Goal: Task Accomplishment & Management: Use online tool/utility

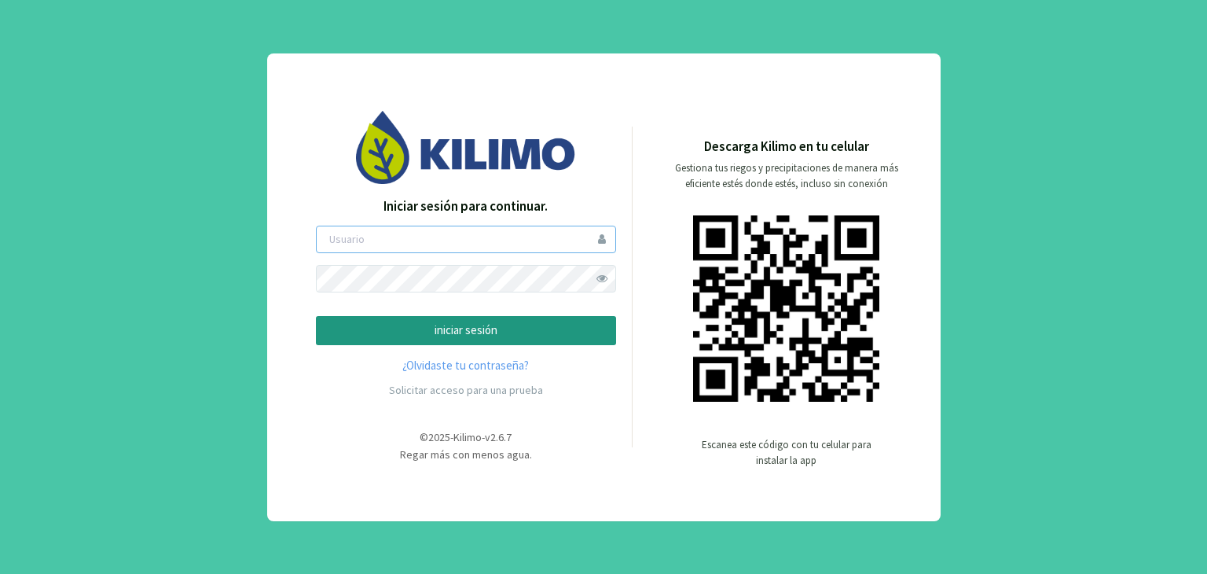
type input "agroreina"
click at [430, 336] on p "iniciar sesión" at bounding box center [466, 331] width 274 height 18
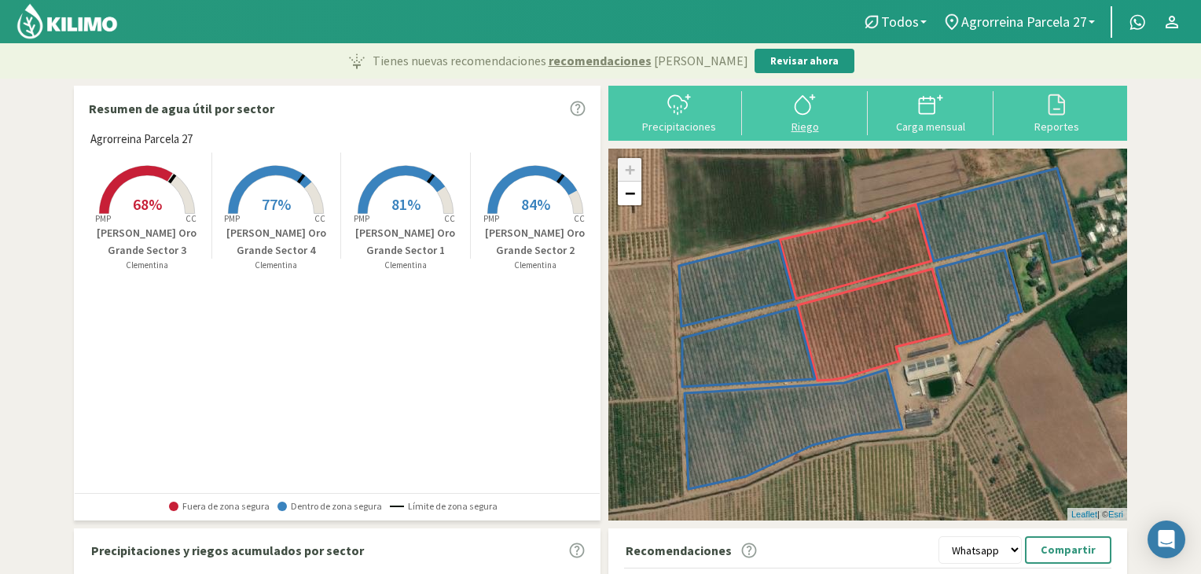
click at [788, 107] on div at bounding box center [805, 104] width 116 height 25
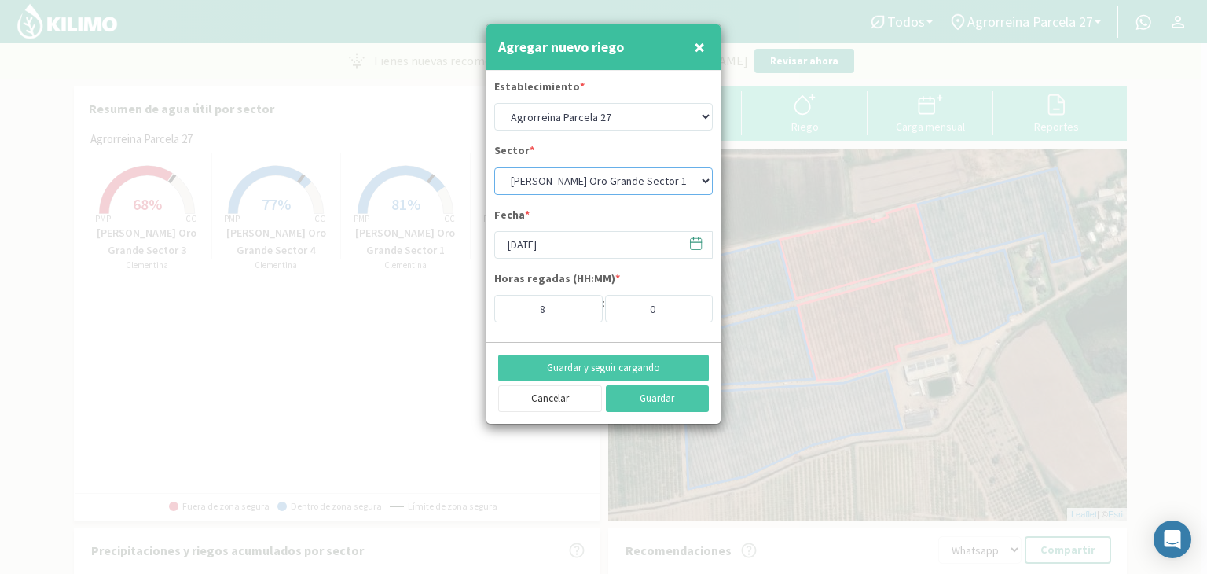
click at [675, 183] on select "[PERSON_NAME] Oro Grande Sector 1 [PERSON_NAME] Oro Grande Sector 2 [PERSON_NAM…" at bounding box center [603, 181] width 219 height 28
click at [695, 114] on select "Agrorreina Parcela 27 Agrorreina Parcela 42 [GEOGRAPHIC_DATA] 44 Agrorreina Par…" at bounding box center [603, 117] width 219 height 28
select select "5: Object"
click at [494, 103] on select "Agrorreina Parcela 27 Agrorreina Parcela 42 [GEOGRAPHIC_DATA] 44 Agrorreina Par…" at bounding box center [603, 117] width 219 height 28
select select "4: Object"
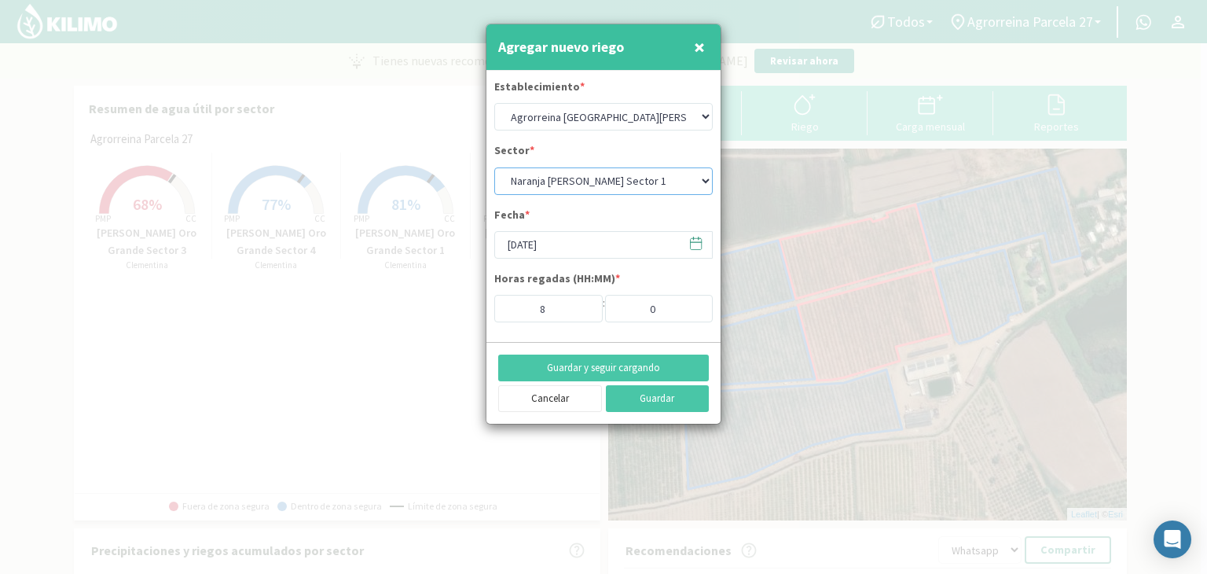
click at [700, 177] on select "Naranja [PERSON_NAME] Sector 1 Naranja [GEOGRAPHIC_DATA] Sector 2 [GEOGRAPHIC_D…" at bounding box center [603, 181] width 219 height 28
type input "2"
select select "6: Object"
click at [494, 167] on select "Naranja [PERSON_NAME] Sector 1 Naranja [GEOGRAPHIC_DATA] Sector 2 [GEOGRAPHIC_D…" at bounding box center [603, 181] width 219 height 28
click at [554, 300] on input "2" at bounding box center [548, 309] width 108 height 28
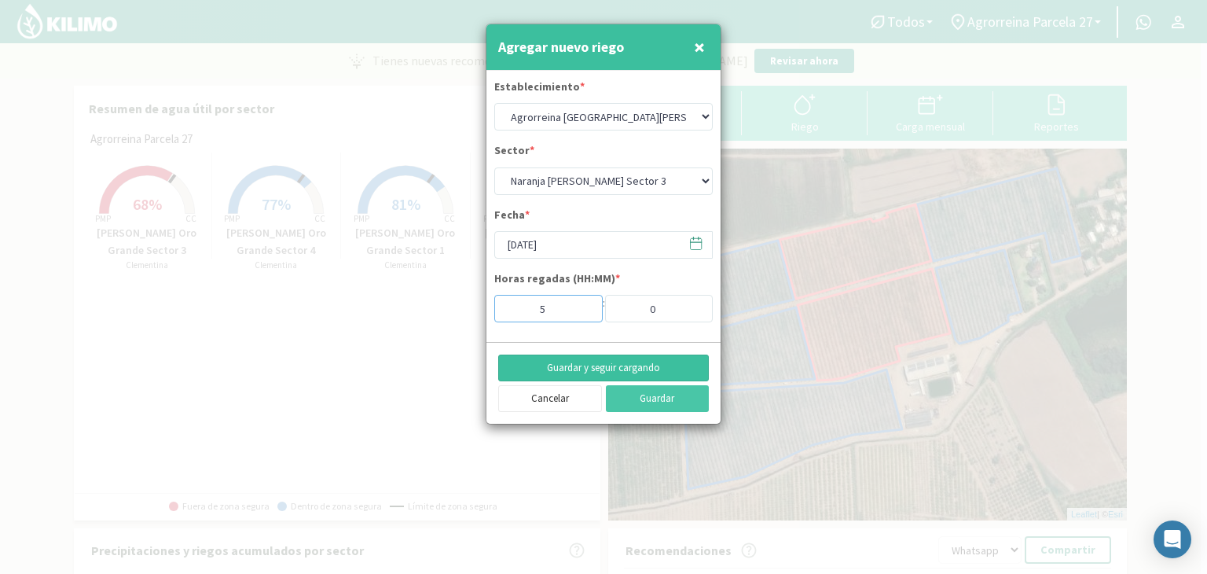
type input "5"
click at [640, 367] on button "Guardar y seguir cargando" at bounding box center [603, 368] width 211 height 27
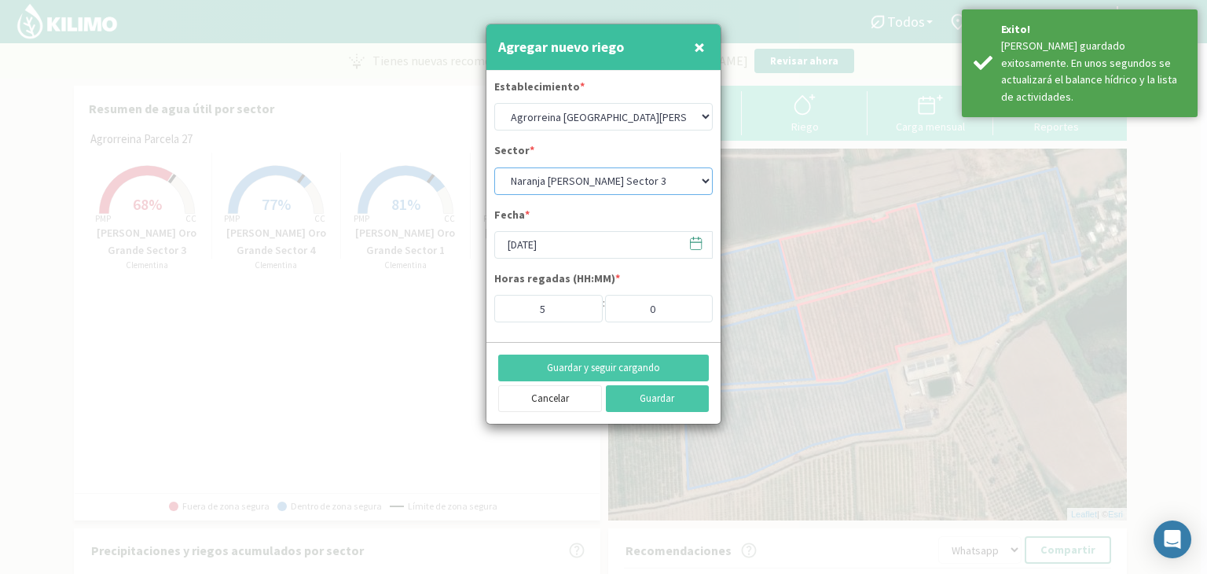
click at [671, 178] on select "Naranja [PERSON_NAME] Sector 1 Naranja [GEOGRAPHIC_DATA] Sector 2 [GEOGRAPHIC_D…" at bounding box center [603, 181] width 219 height 28
select select "7: Object"
click at [494, 167] on select "Naranja [PERSON_NAME] Sector 1 Naranja [GEOGRAPHIC_DATA] Sector 2 [GEOGRAPHIC_D…" at bounding box center [603, 181] width 219 height 28
type input "2"
click at [586, 372] on button "Guardar y seguir cargando" at bounding box center [603, 368] width 211 height 27
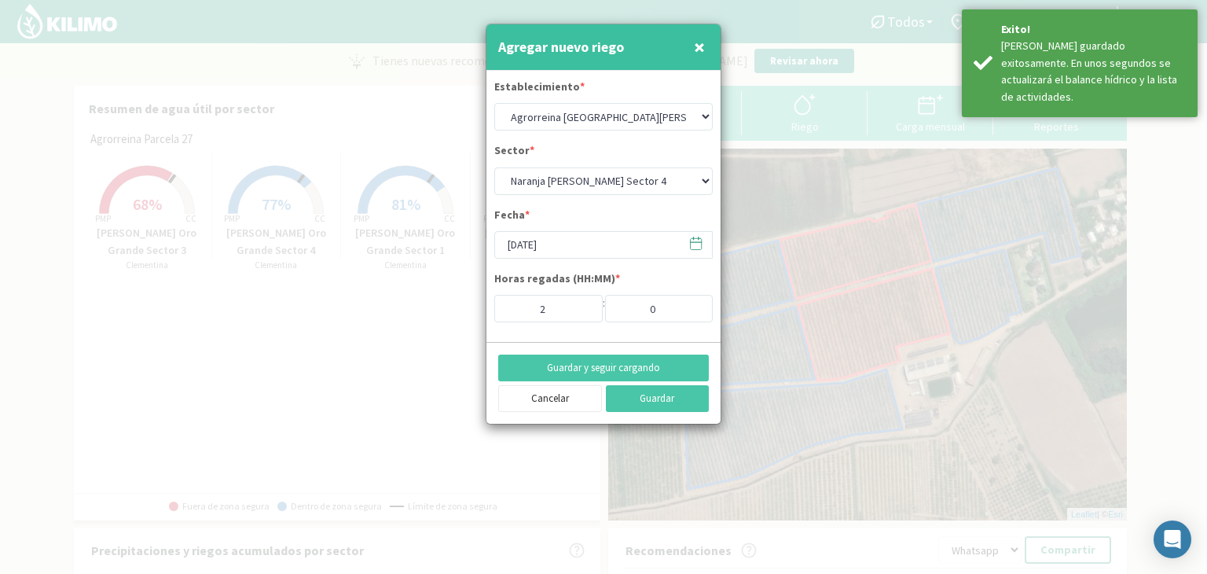
click at [693, 50] on button "×" at bounding box center [699, 46] width 19 height 31
select select "0: Object"
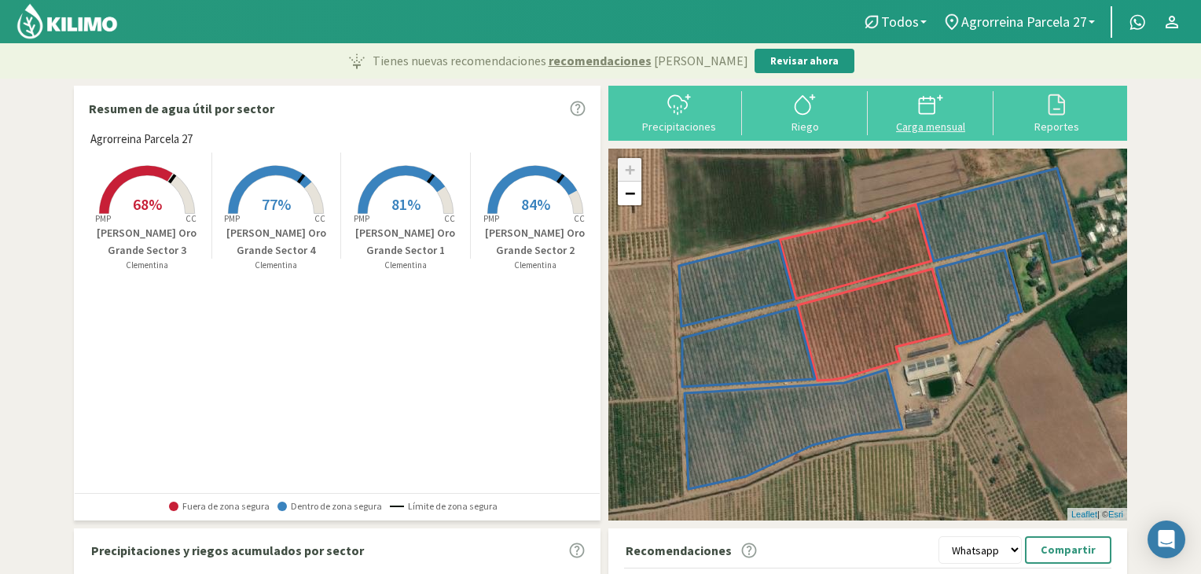
click at [946, 117] on button "Carga mensual" at bounding box center [931, 112] width 126 height 42
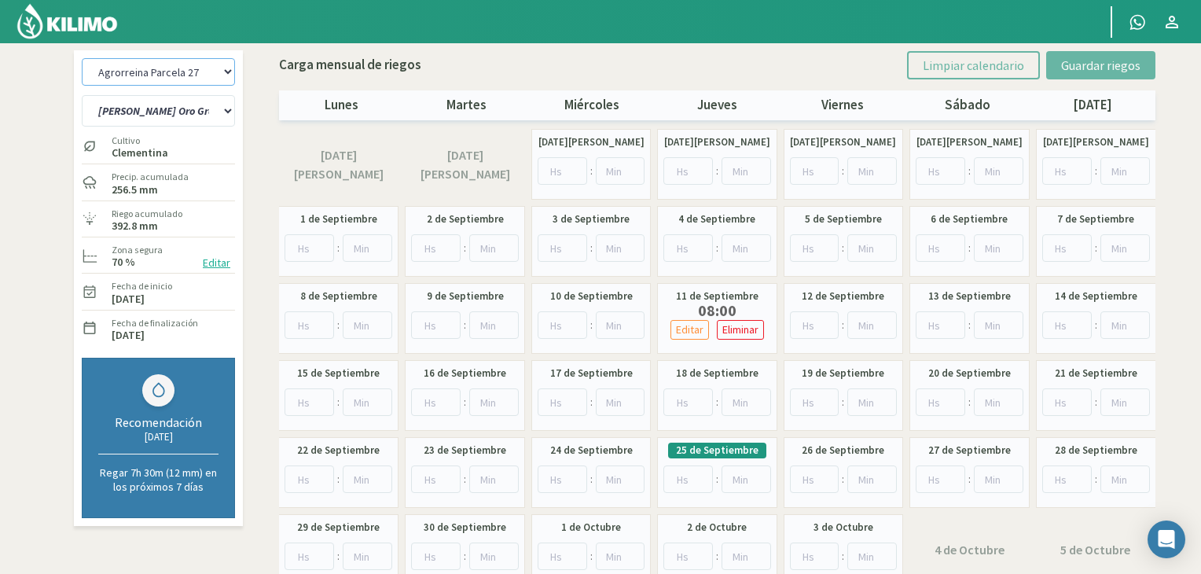
click at [200, 69] on select "Agrorreina Parcela 27 Agrorreina Parcela 42 [GEOGRAPHIC_DATA] 44 Agrorreina Par…" at bounding box center [158, 72] width 153 height 28
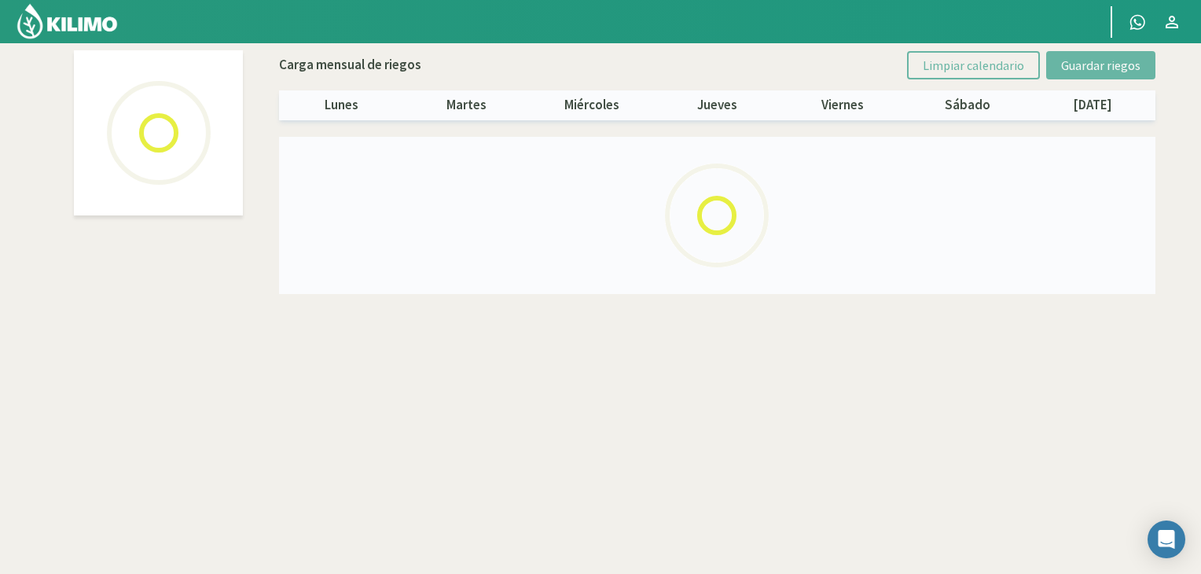
select select "5: Object"
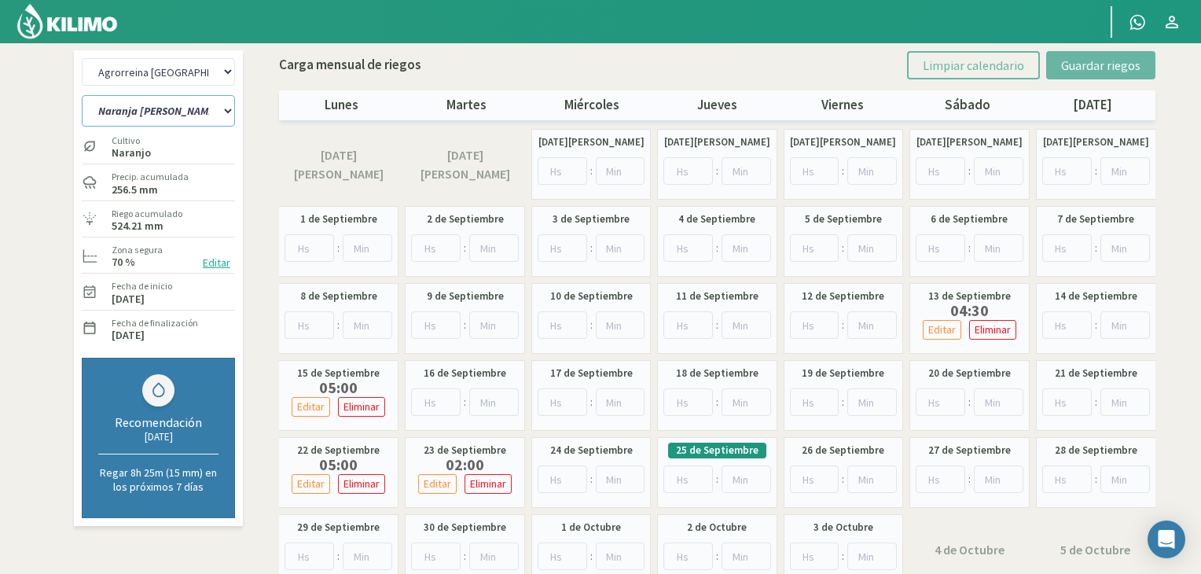
click at [217, 111] on select "Naranja [PERSON_NAME] Sector 1 Naranja [GEOGRAPHIC_DATA] Sector 2 [GEOGRAPHIC_D…" at bounding box center [158, 110] width 153 height 31
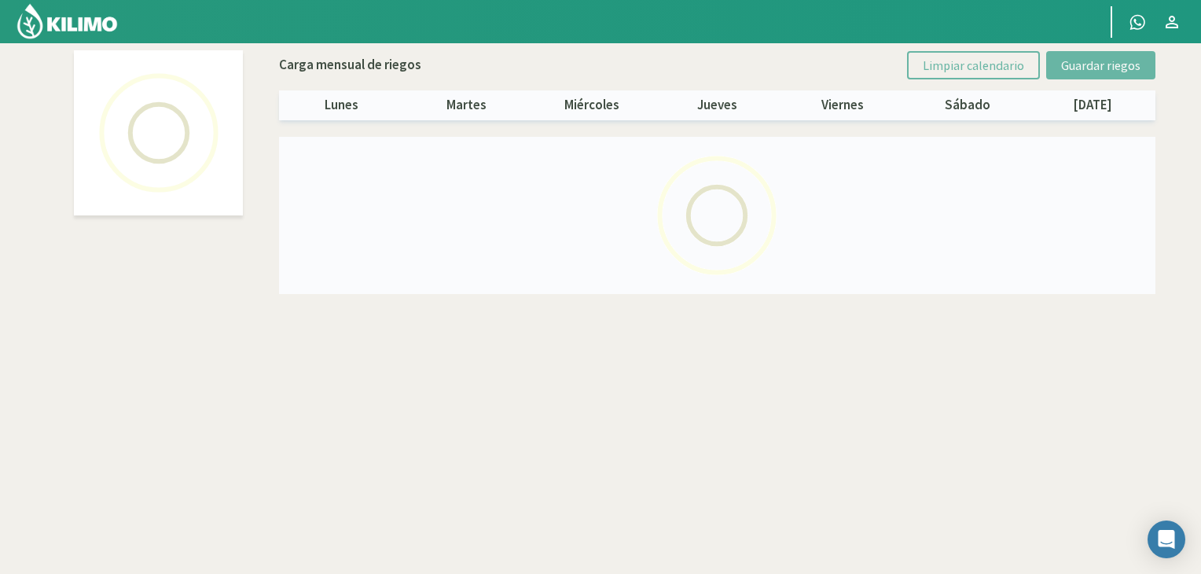
select select "5: Object"
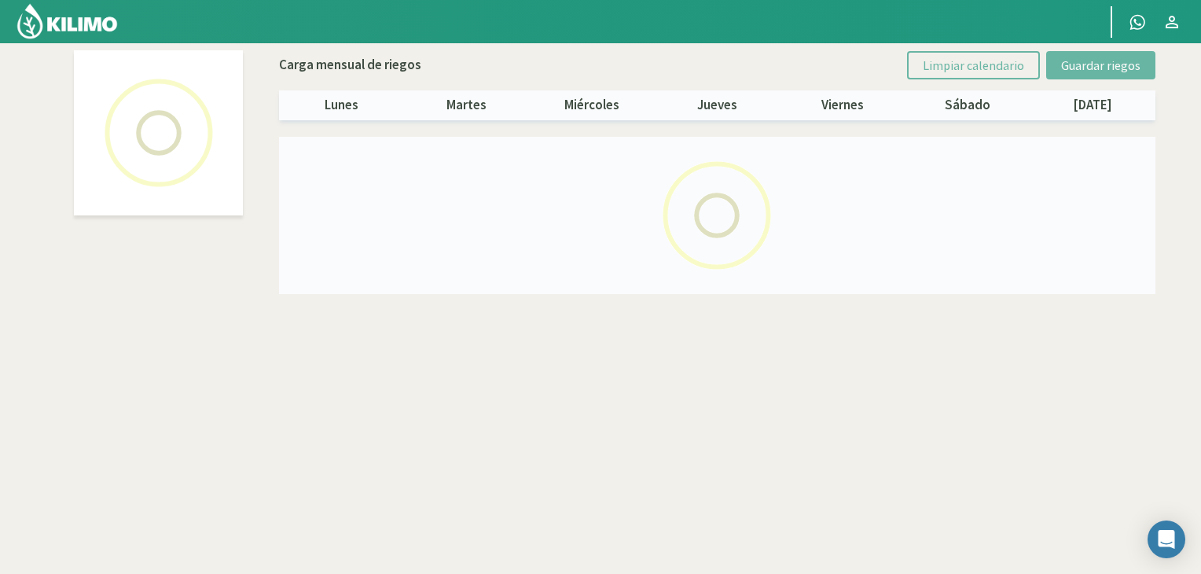
select select "1: Object"
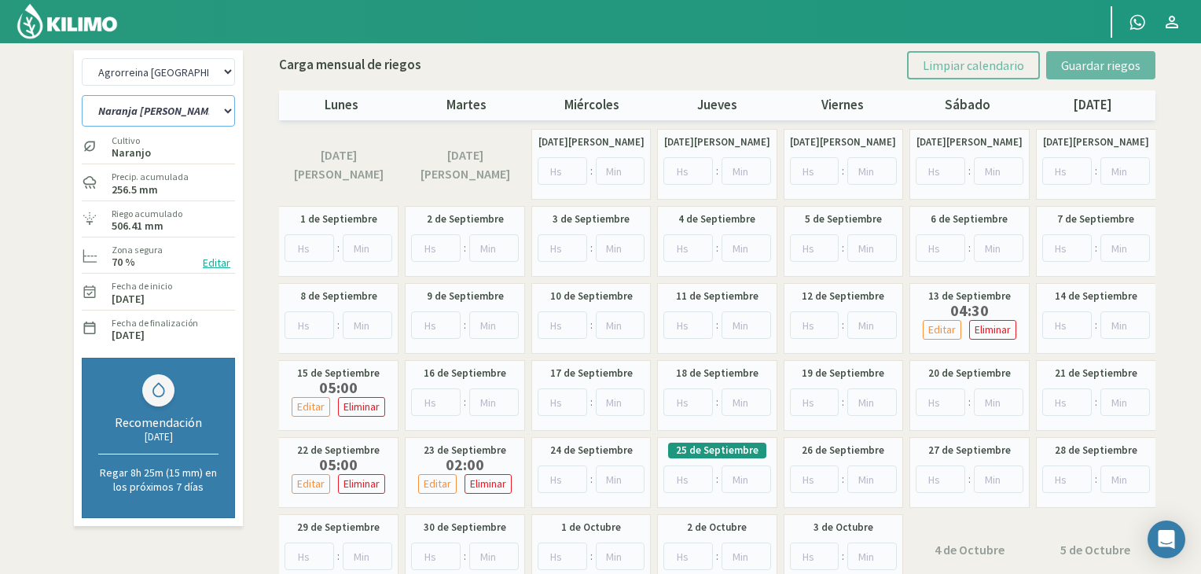
click at [224, 101] on select "Naranja [PERSON_NAME] Sector 1 Naranja [GEOGRAPHIC_DATA] Sector 2 [GEOGRAPHIC_D…" at bounding box center [158, 110] width 153 height 31
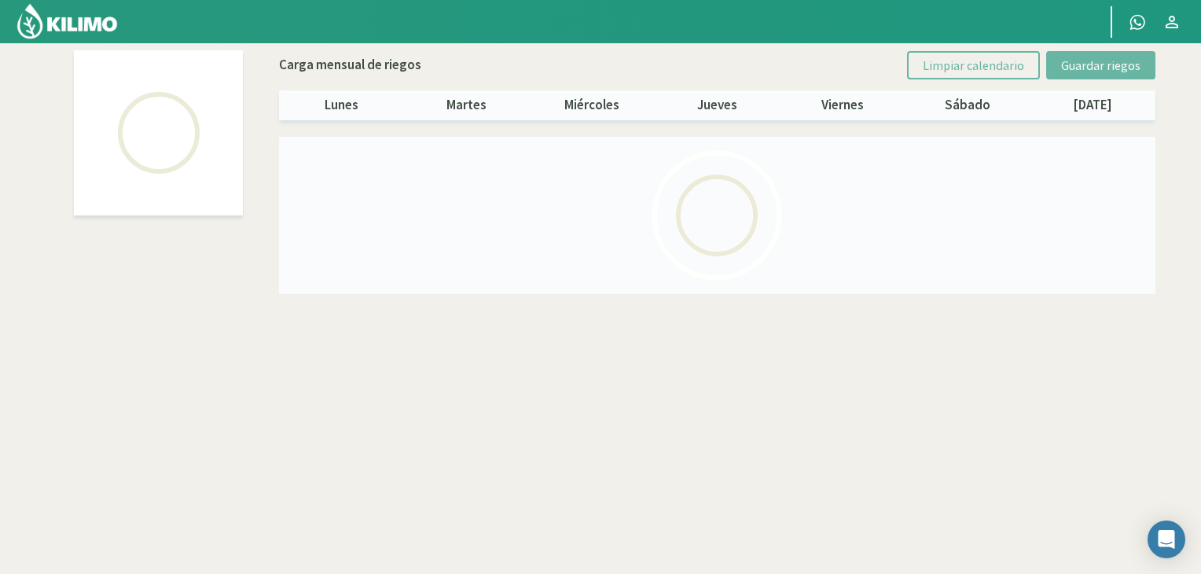
select select "5: Object"
select select "2: Object"
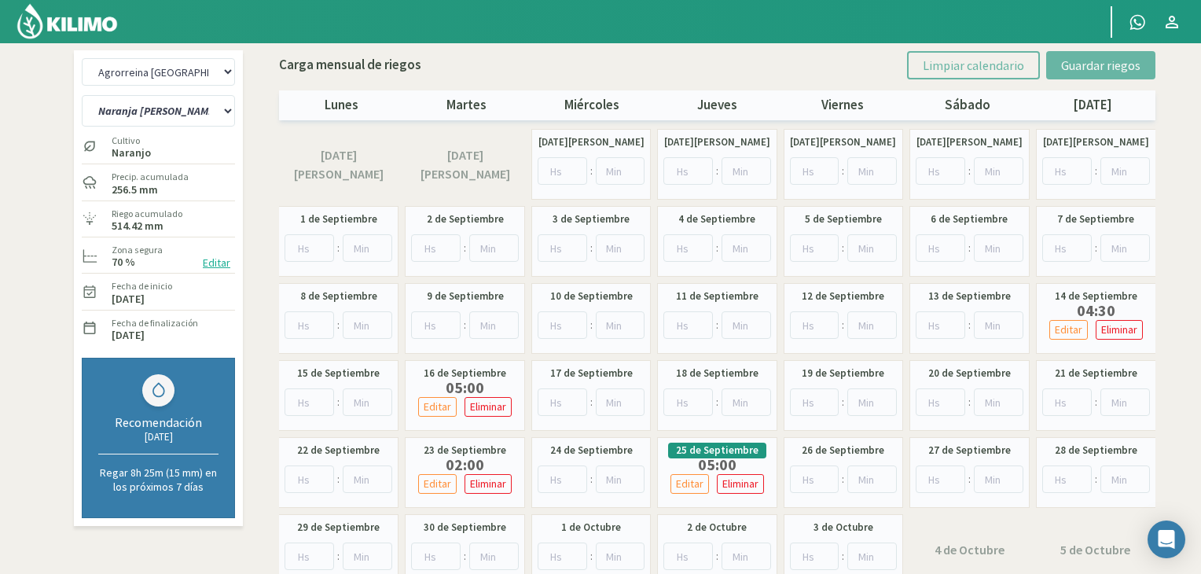
click at [205, 25] on div at bounding box center [545, 21] width 1091 height 43
click at [19, 18] on img at bounding box center [67, 21] width 103 height 38
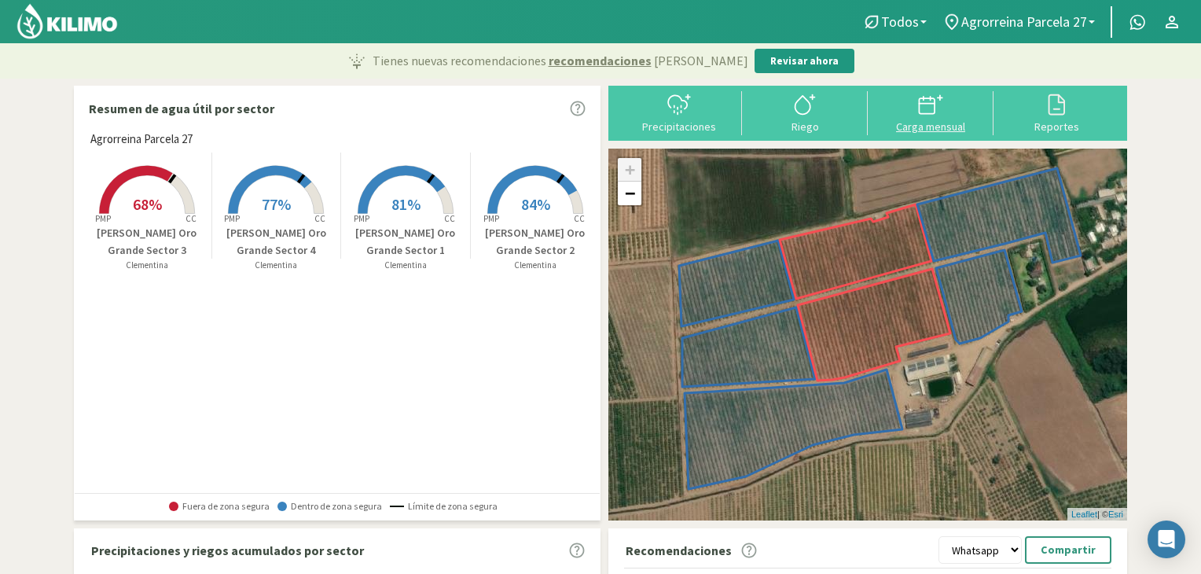
click at [917, 115] on div at bounding box center [931, 104] width 116 height 25
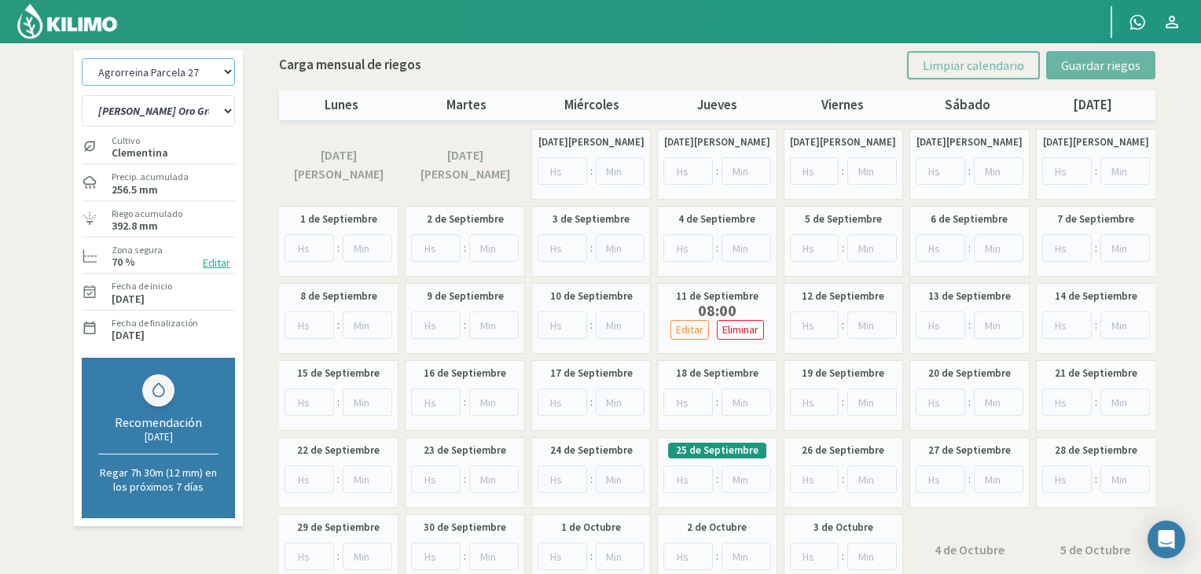
click at [141, 70] on select "Agrorreina Parcela 27 Agrorreina Parcela 42 [GEOGRAPHIC_DATA] 44 Agrorreina Par…" at bounding box center [158, 72] width 153 height 28
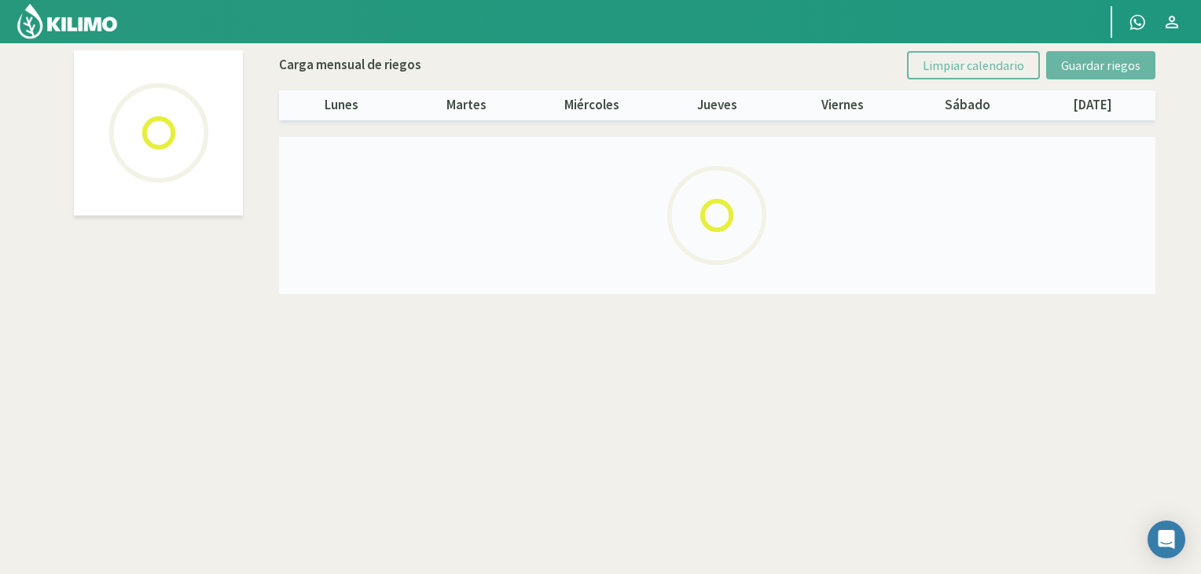
select select "3: Object"
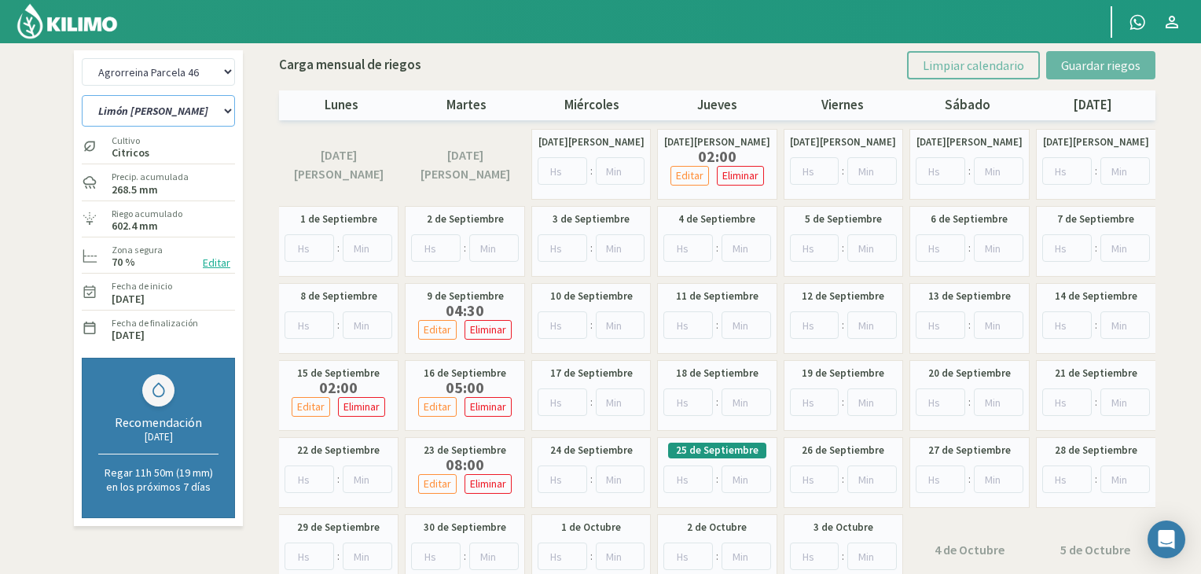
click at [225, 112] on select "Limón [PERSON_NAME] C1-C3 Limón [PERSON_NAME] C2-C4" at bounding box center [158, 110] width 153 height 31
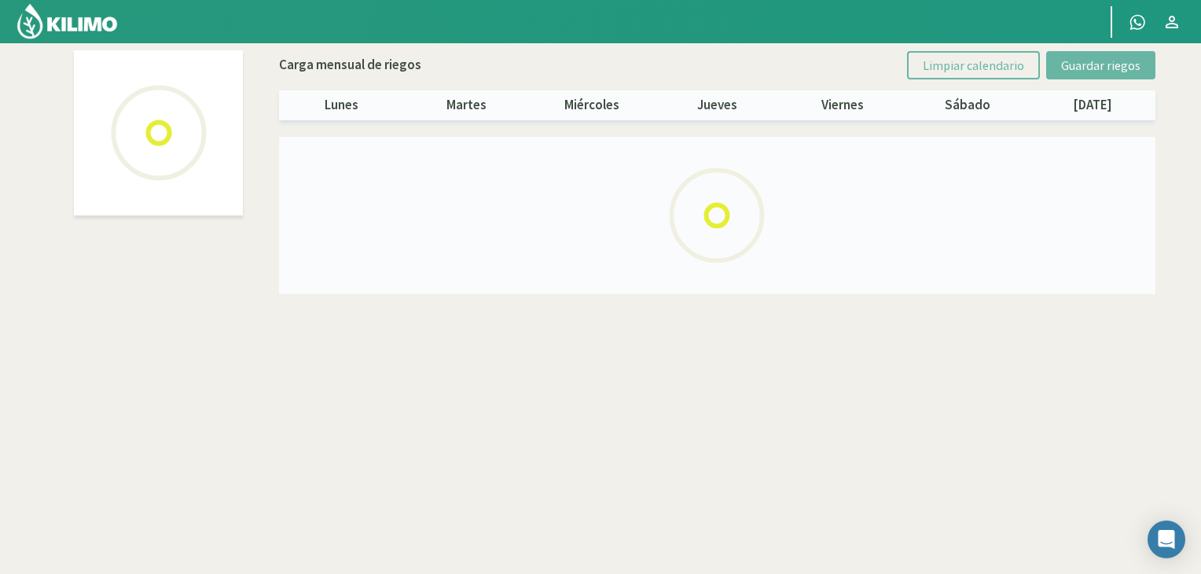
select select "3: Object"
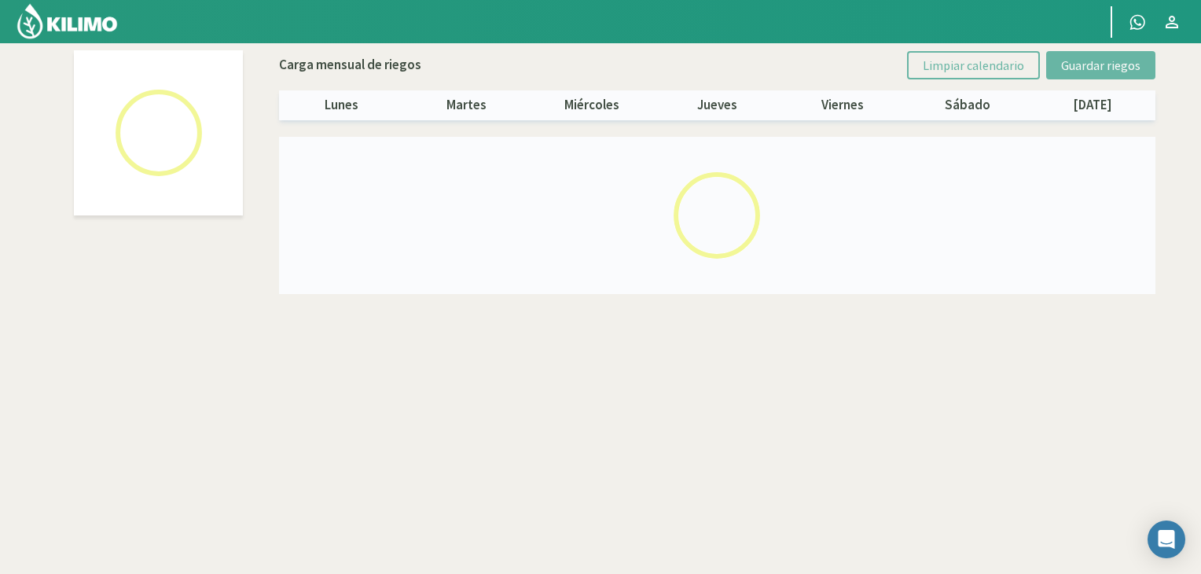
select select "1: Object"
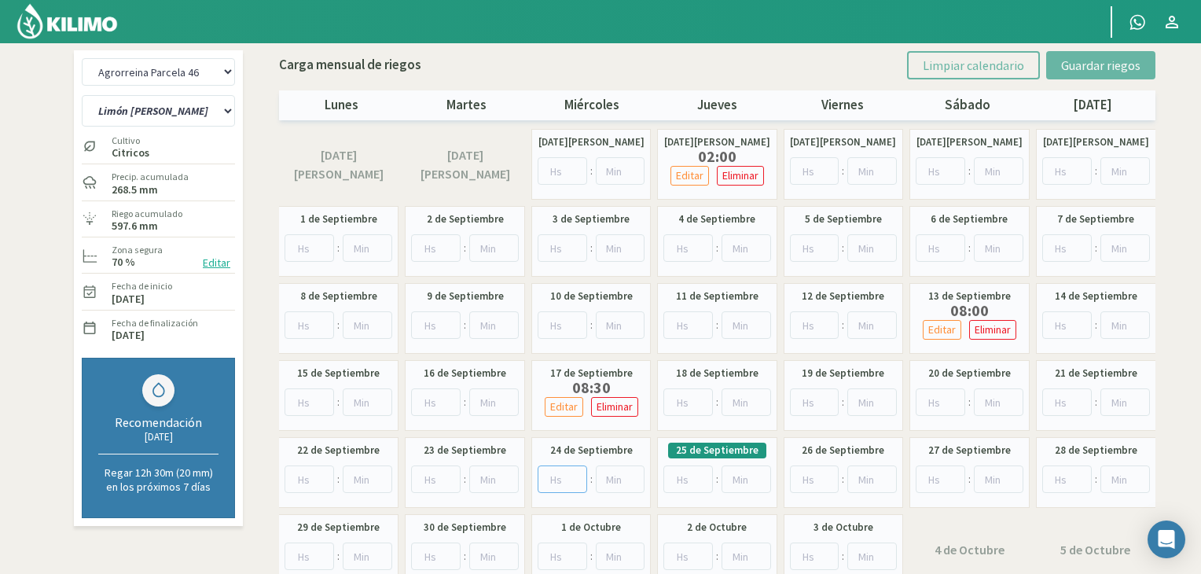
click at [557, 472] on input "number" at bounding box center [563, 479] width 50 height 28
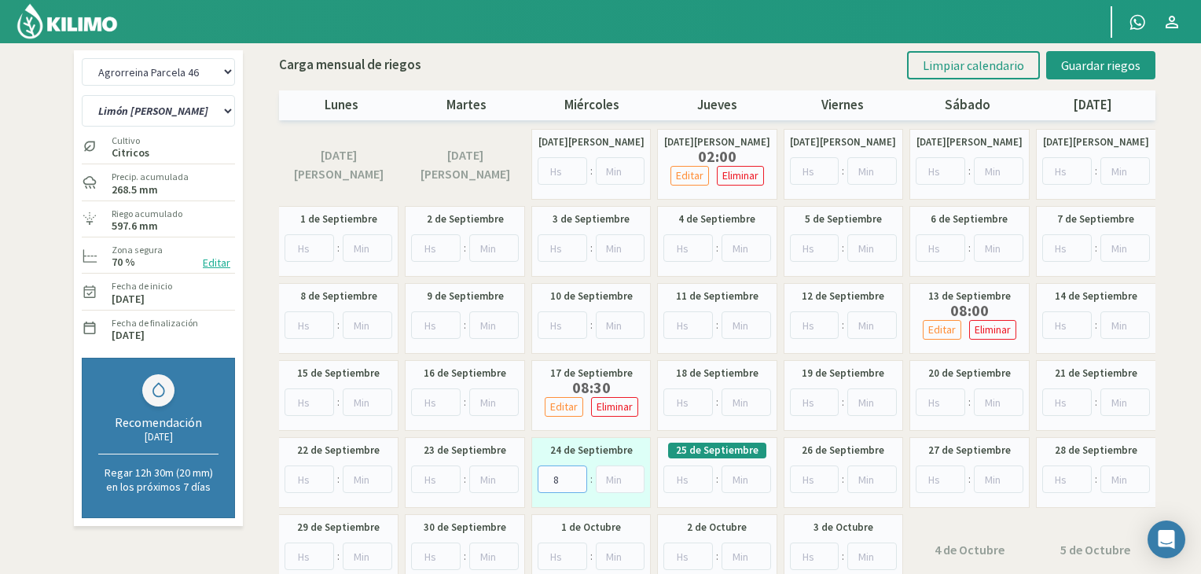
type input "8"
type input "30"
click at [1103, 67] on span "Guardar riegos" at bounding box center [1100, 65] width 79 height 16
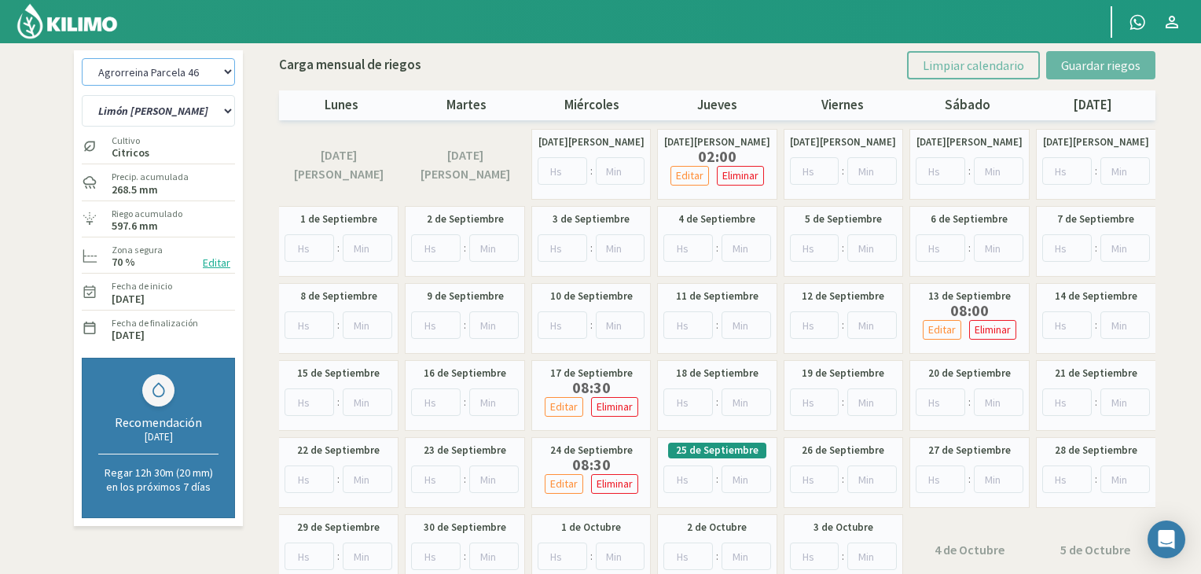
click at [226, 75] on select "Agrorreina Parcela 27 Agrorreina Parcela 42 [GEOGRAPHIC_DATA] 44 Agrorreina Par…" at bounding box center [158, 72] width 153 height 28
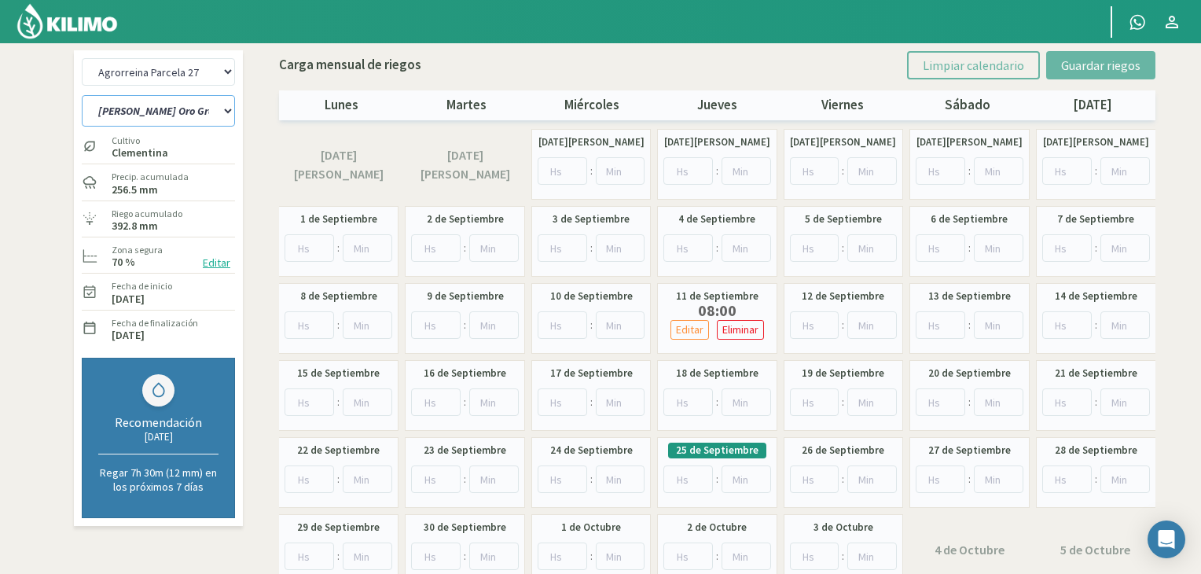
click at [214, 116] on select "[PERSON_NAME] Oro Grande Sector 1 [PERSON_NAME] Oro Grande Sector 2 [PERSON_NAM…" at bounding box center [158, 110] width 153 height 31
click at [437, 483] on input "number" at bounding box center [436, 479] width 50 height 28
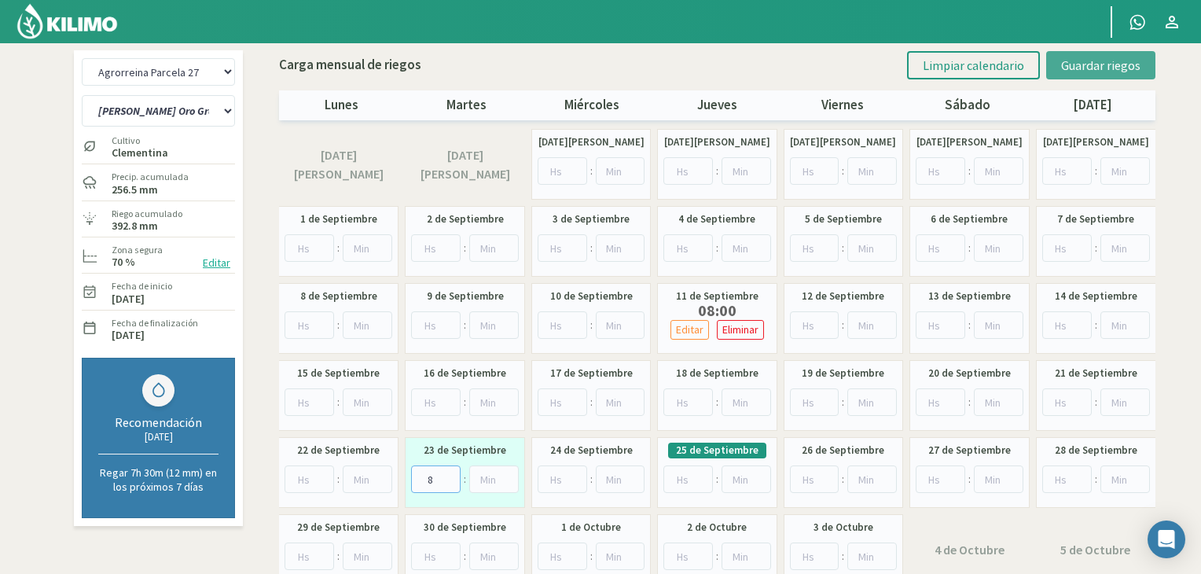
type input "8"
click at [1110, 67] on span "Guardar riegos" at bounding box center [1100, 65] width 79 height 16
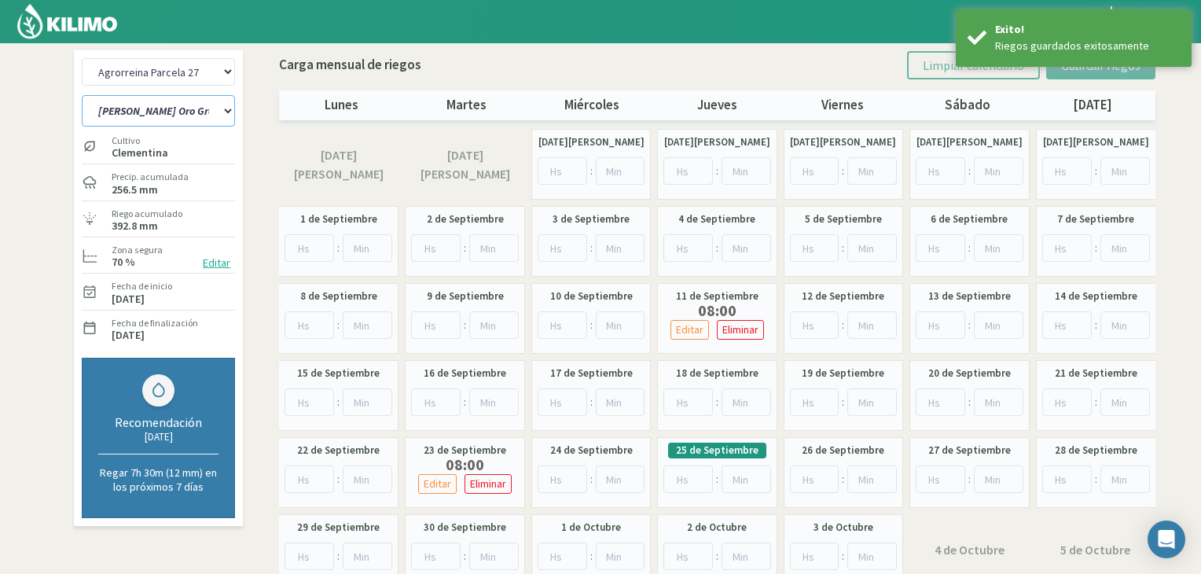
click at [218, 113] on select "[PERSON_NAME] Oro Grande Sector 1 [PERSON_NAME] Oro Grande Sector 2 [PERSON_NAM…" at bounding box center [158, 110] width 153 height 31
click at [3, 152] on section "Agrorreina Parcela 27 Agrorreina Parcela 42 [GEOGRAPHIC_DATA] 44 [GEOGRAPHIC_DA…" at bounding box center [600, 330] width 1201 height 574
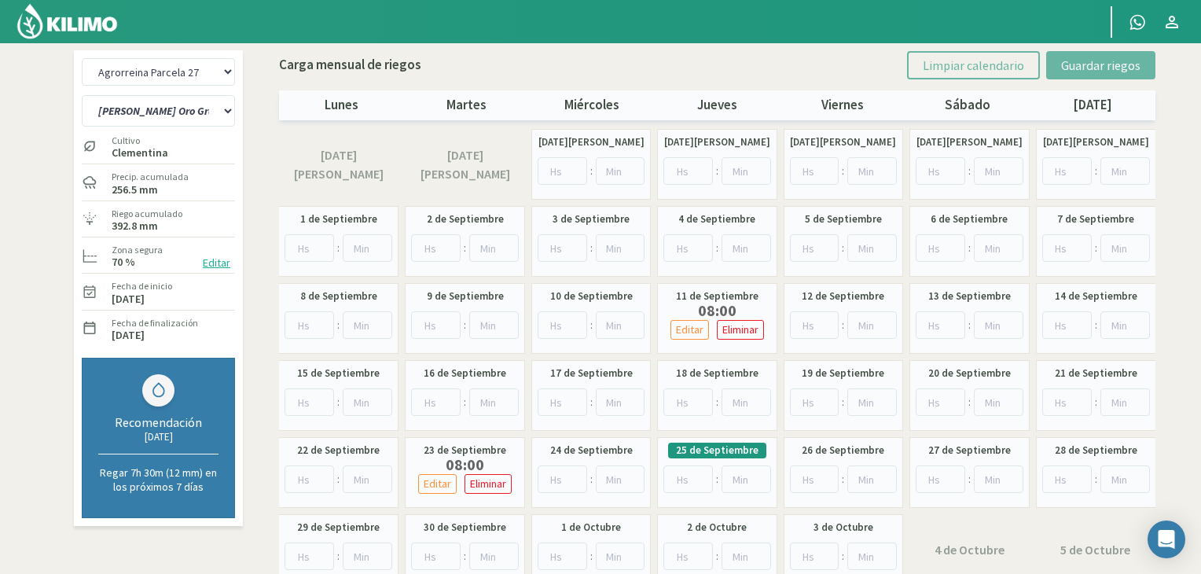
click at [90, 25] on img at bounding box center [67, 21] width 103 height 38
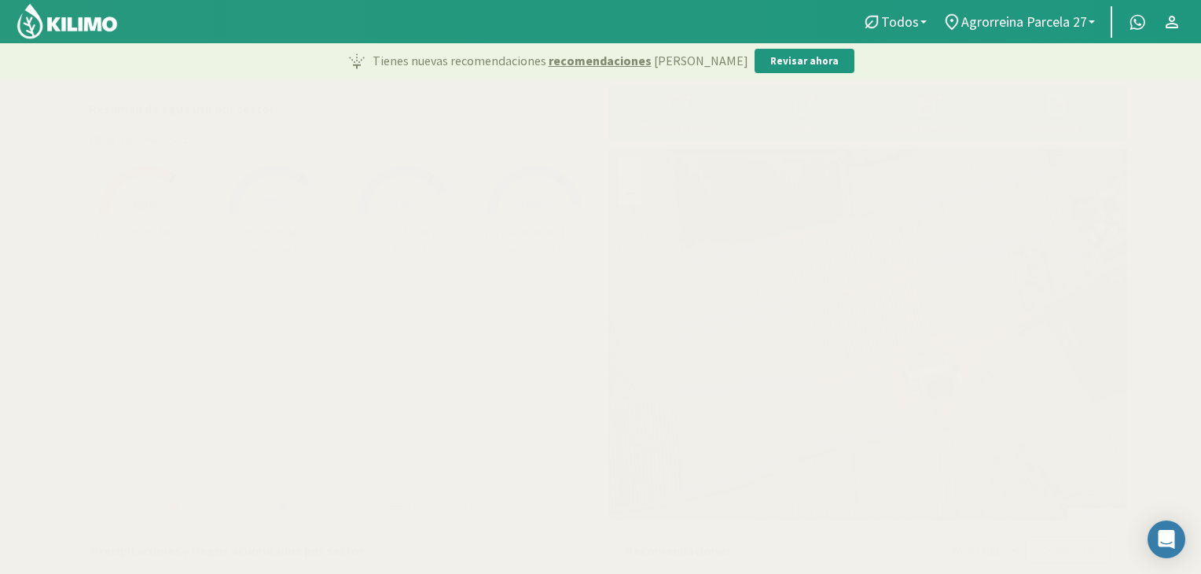
click at [986, 68] on div "Tienes nuevas recomendaciones recomendaciones [PERSON_NAME] Revisar ahora" at bounding box center [600, 60] width 1201 height 35
click at [972, 56] on div "Tienes nuevas recomendaciones recomendaciones [PERSON_NAME] Revisar ahora" at bounding box center [600, 60] width 1201 height 35
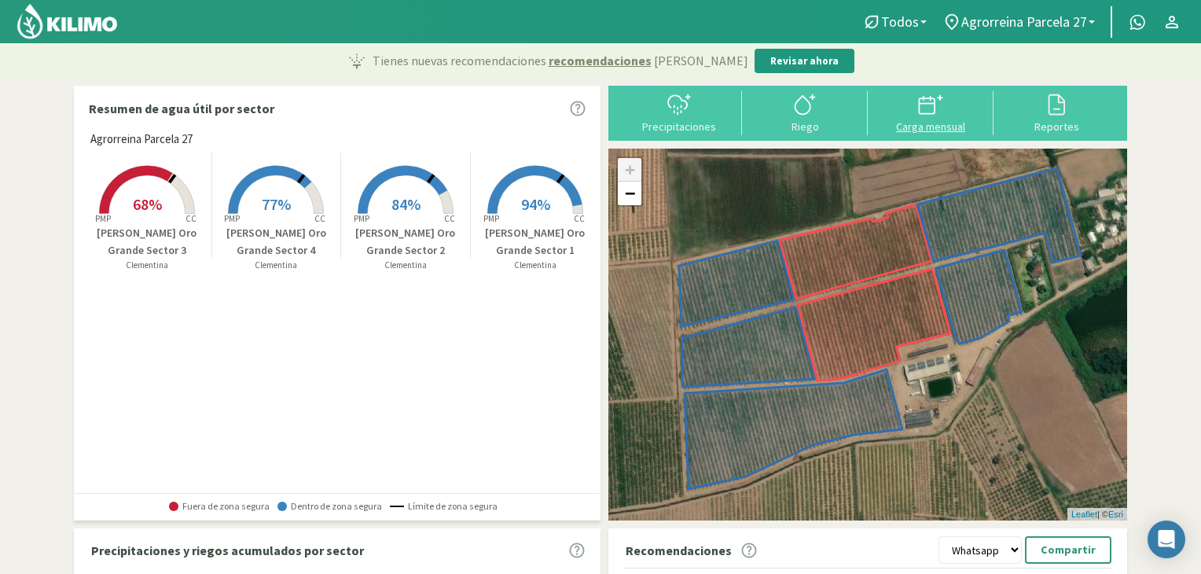
click at [924, 114] on icon at bounding box center [927, 106] width 16 height 16
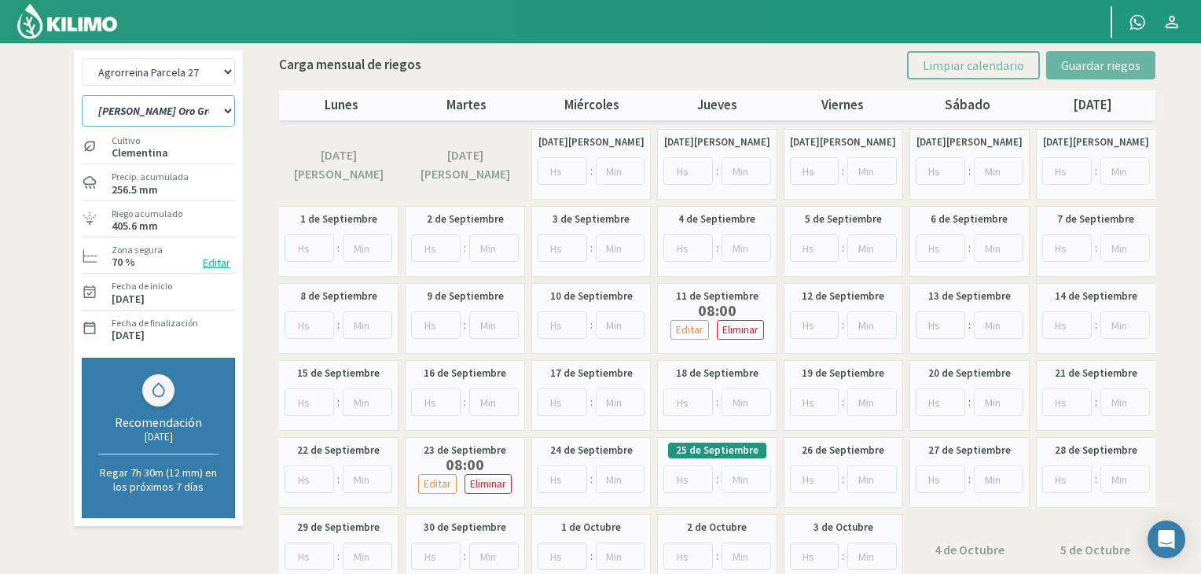
click at [226, 117] on select "[PERSON_NAME] Oro Grande Sector 1 [PERSON_NAME] Oro Grande Sector 2 [PERSON_NAM…" at bounding box center [158, 110] width 153 height 31
click at [82, 95] on select "[PERSON_NAME] Oro Grande Sector 1 [PERSON_NAME] Oro Grande Sector 2 [PERSON_NAM…" at bounding box center [158, 110] width 153 height 31
click at [223, 123] on select "[PERSON_NAME] Oro Grande Sector 1 [PERSON_NAME] Oro Grande Sector 2 [PERSON_NAM…" at bounding box center [158, 110] width 153 height 31
click at [275, 158] on div "Carga mensual [PERSON_NAME] Limpiar calendario Guardar riegos [DATE] [DATE] [DA…" at bounding box center [717, 321] width 884 height 542
click at [104, 17] on img at bounding box center [67, 21] width 103 height 38
